Goal: Check status: Check status

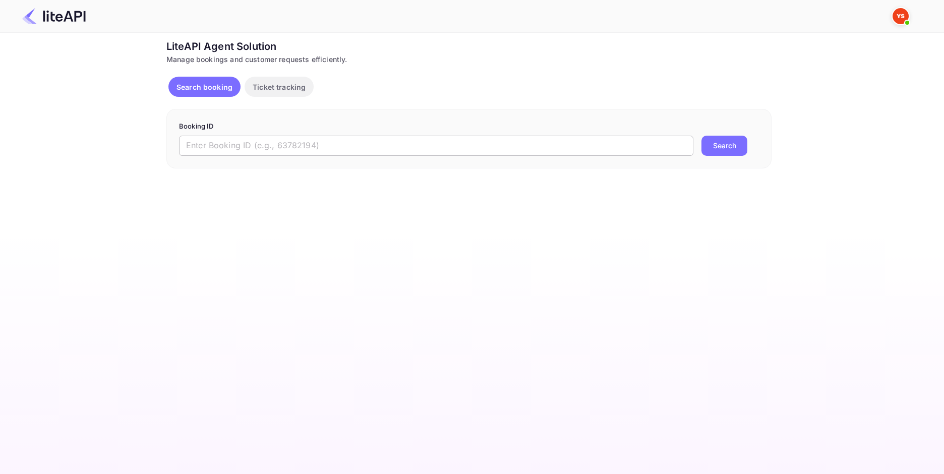
click at [307, 148] on input "text" at bounding box center [436, 146] width 514 height 20
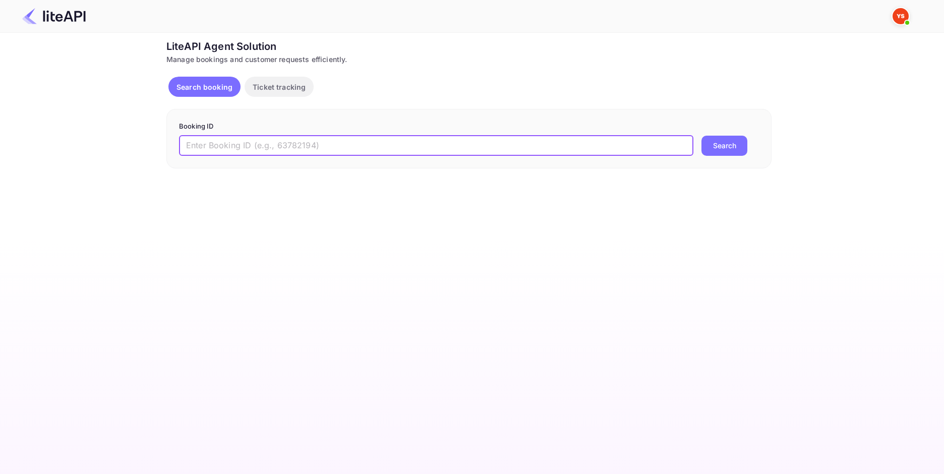
paste input "8885308"
type input "8885308"
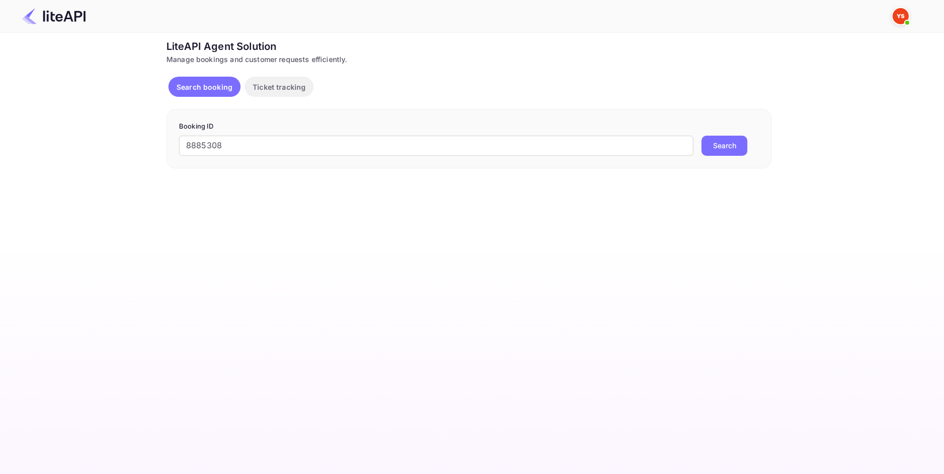
click at [746, 147] on button "Search" at bounding box center [725, 146] width 46 height 20
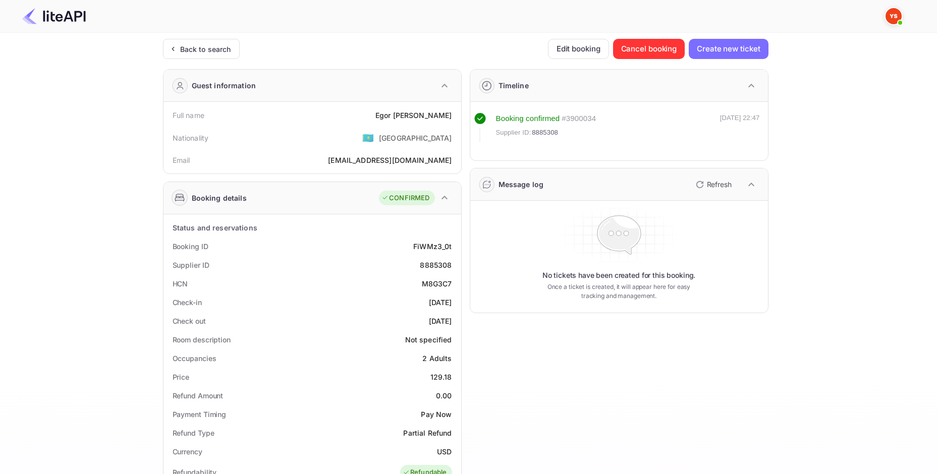
click at [433, 119] on div "[PERSON_NAME]" at bounding box center [413, 115] width 77 height 11
copy div "[PERSON_NAME]"
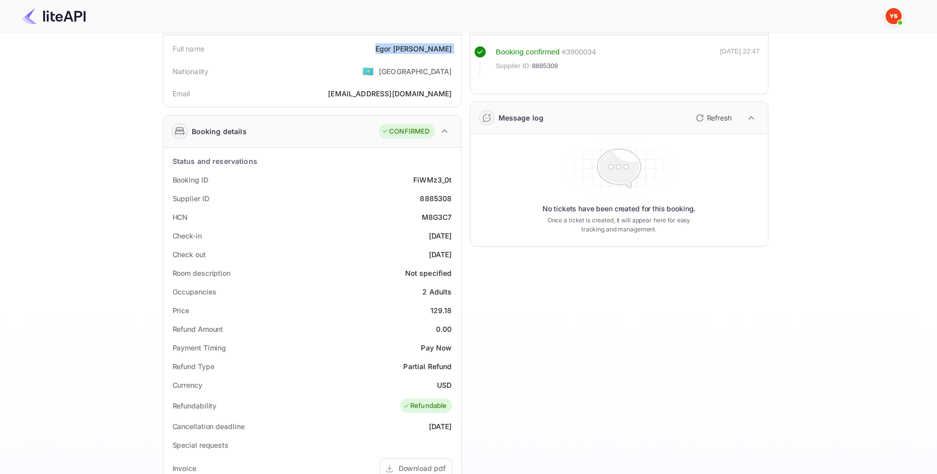
scroll to position [101, 0]
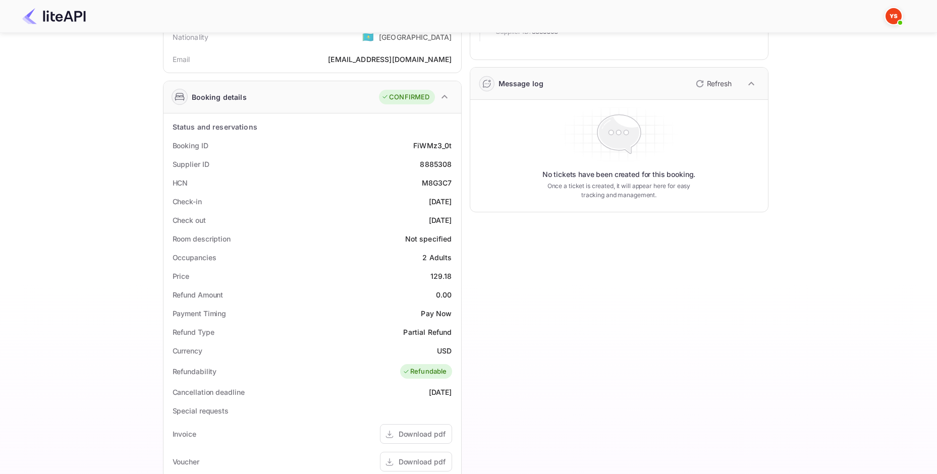
click at [439, 272] on div "129.18" at bounding box center [441, 276] width 22 height 11
copy div "129.18"
click at [445, 346] on div "USD" at bounding box center [444, 350] width 15 height 11
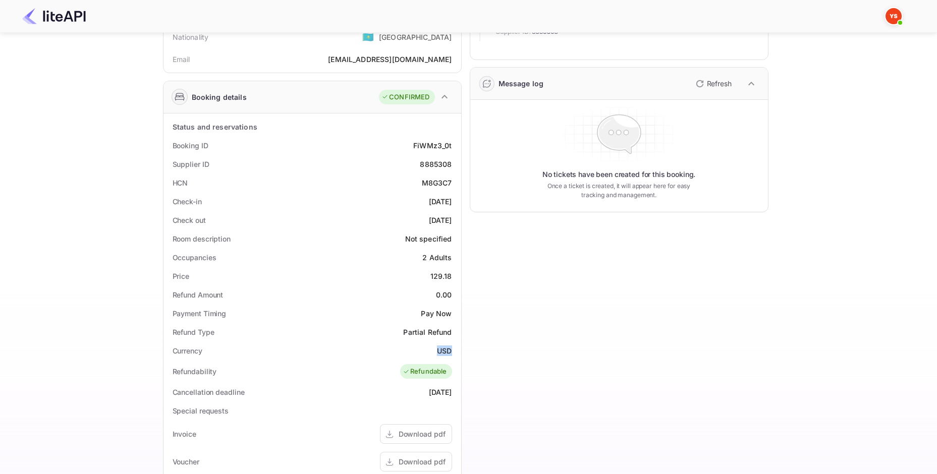
copy div "USD"
